Goal: Find contact information: Find contact information

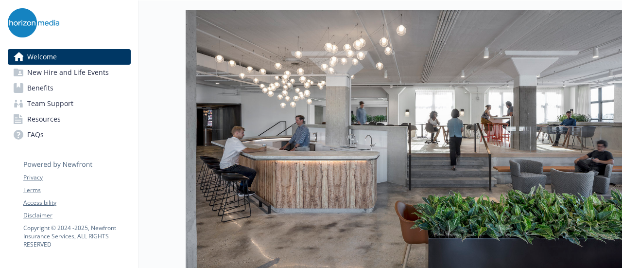
scroll to position [146, 0]
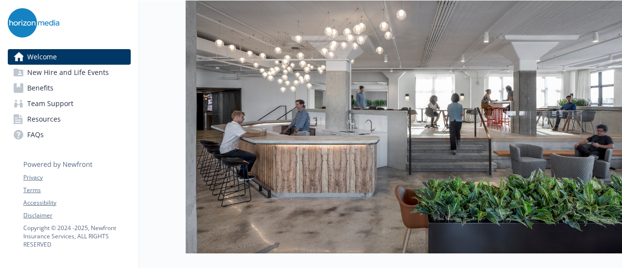
click at [75, 101] on link "Team Support" at bounding box center [69, 104] width 123 height 16
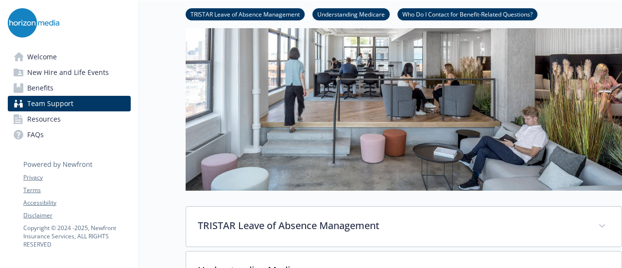
click at [77, 110] on link "Team Support" at bounding box center [69, 104] width 123 height 16
click at [77, 117] on link "Resources" at bounding box center [69, 119] width 123 height 16
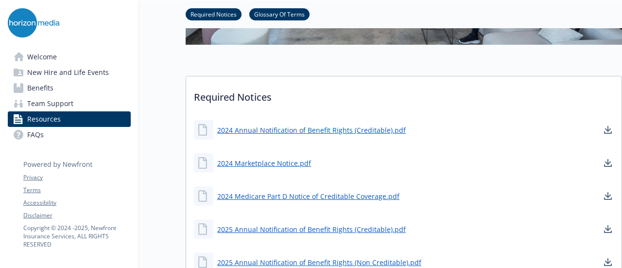
click at [46, 138] on link "FAQs" at bounding box center [69, 135] width 123 height 16
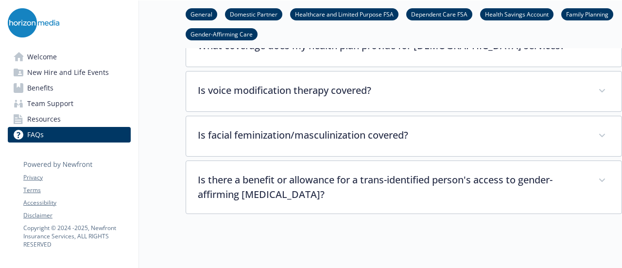
scroll to position [2966, 0]
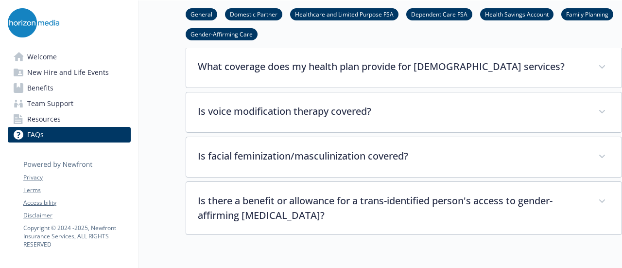
click at [71, 122] on link "Resources" at bounding box center [69, 119] width 123 height 16
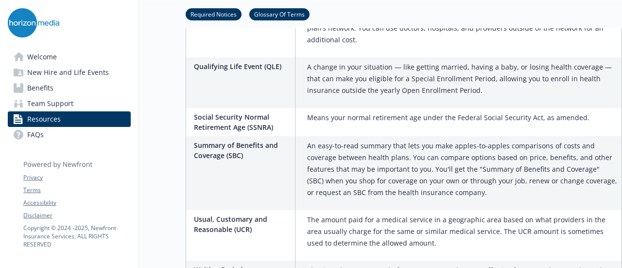
scroll to position [2252, 0]
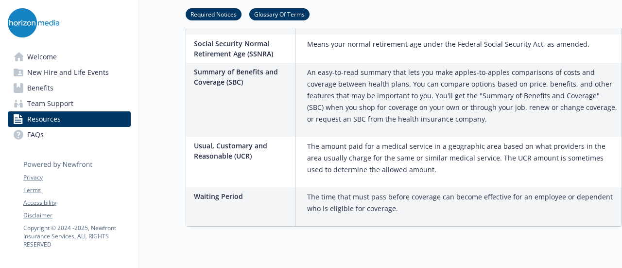
click at [57, 101] on span "Team Support" at bounding box center [50, 104] width 46 height 16
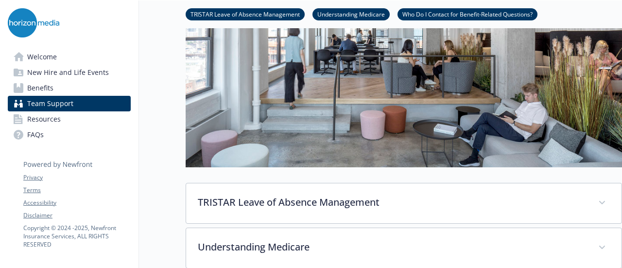
scroll to position [412, 0]
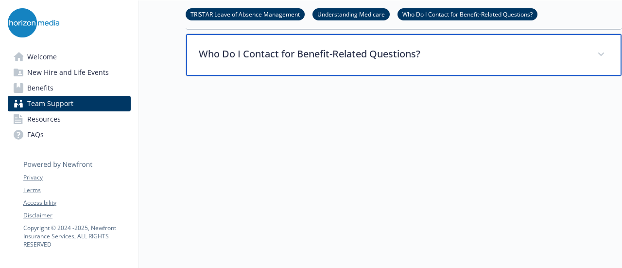
click at [449, 36] on div "Who Do I Contact for Benefit-Related Questions?" at bounding box center [403, 55] width 435 height 42
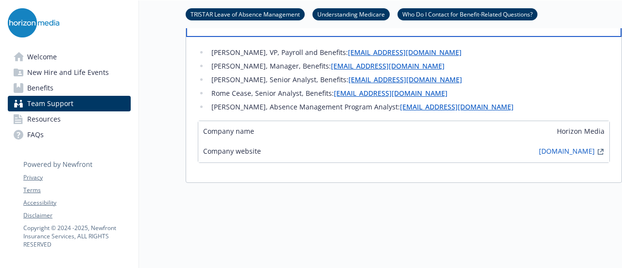
scroll to position [460, 0]
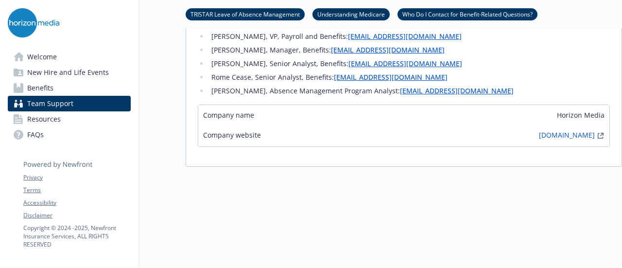
drag, startPoint x: 378, startPoint y: 68, endPoint x: 574, endPoint y: 44, distance: 197.6
click at [575, 44] on li "[PERSON_NAME], Manager, Benefits: [EMAIL_ADDRESS][DOMAIN_NAME]" at bounding box center [408, 50] width 401 height 12
